Goal: Information Seeking & Learning: Learn about a topic

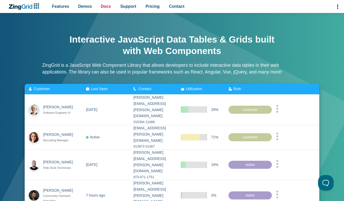
click at [110, 3] on link "Docs" at bounding box center [106, 6] width 14 height 13
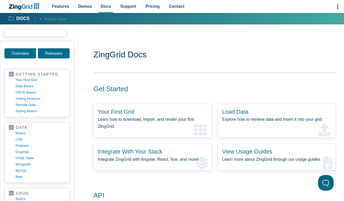
click at [47, 31] on input "search input" at bounding box center [35, 33] width 62 height 8
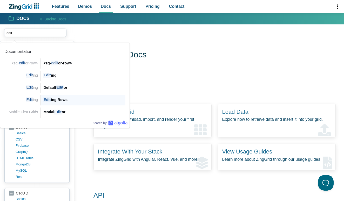
click at [62, 98] on div "Edit ing Rows" at bounding box center [84, 100] width 82 height 6
type input "edit"
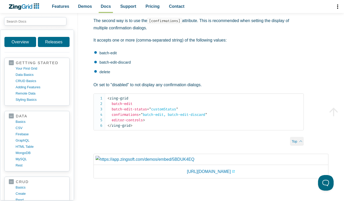
scroll to position [1973, 0]
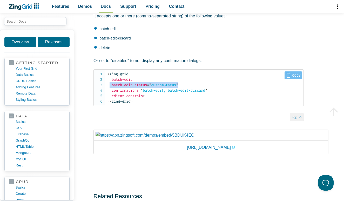
drag, startPoint x: 184, startPoint y: 158, endPoint x: 111, endPoint y: 158, distance: 73.2
click at [111, 104] on code "< zing-grid batch-edit batch-edit-status = " customStatus " confirmations = " b…" at bounding box center [206, 87] width 196 height 33
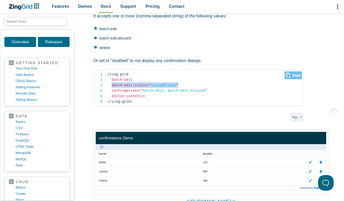
scroll to position [2080, 0]
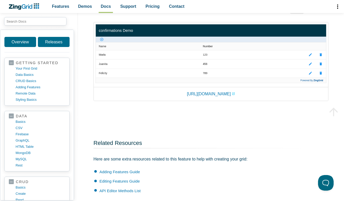
click at [312, 83] on img "App Content" at bounding box center [211, 53] width 231 height 59
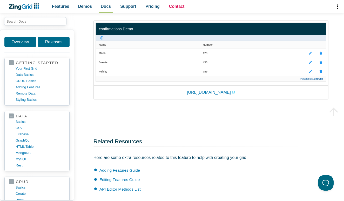
scroll to position [2076, 0]
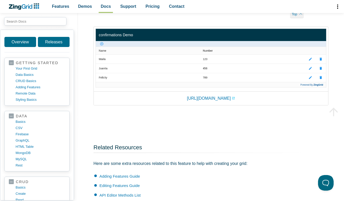
click at [102, 88] on img "App Content" at bounding box center [211, 58] width 231 height 59
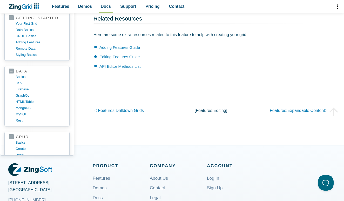
scroll to position [2253, 0]
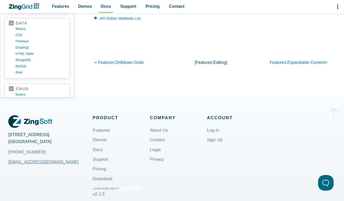
click at [130, 11] on link "Editing Features Guide" at bounding box center [119, 8] width 40 height 4
